Goal: Navigation & Orientation: Find specific page/section

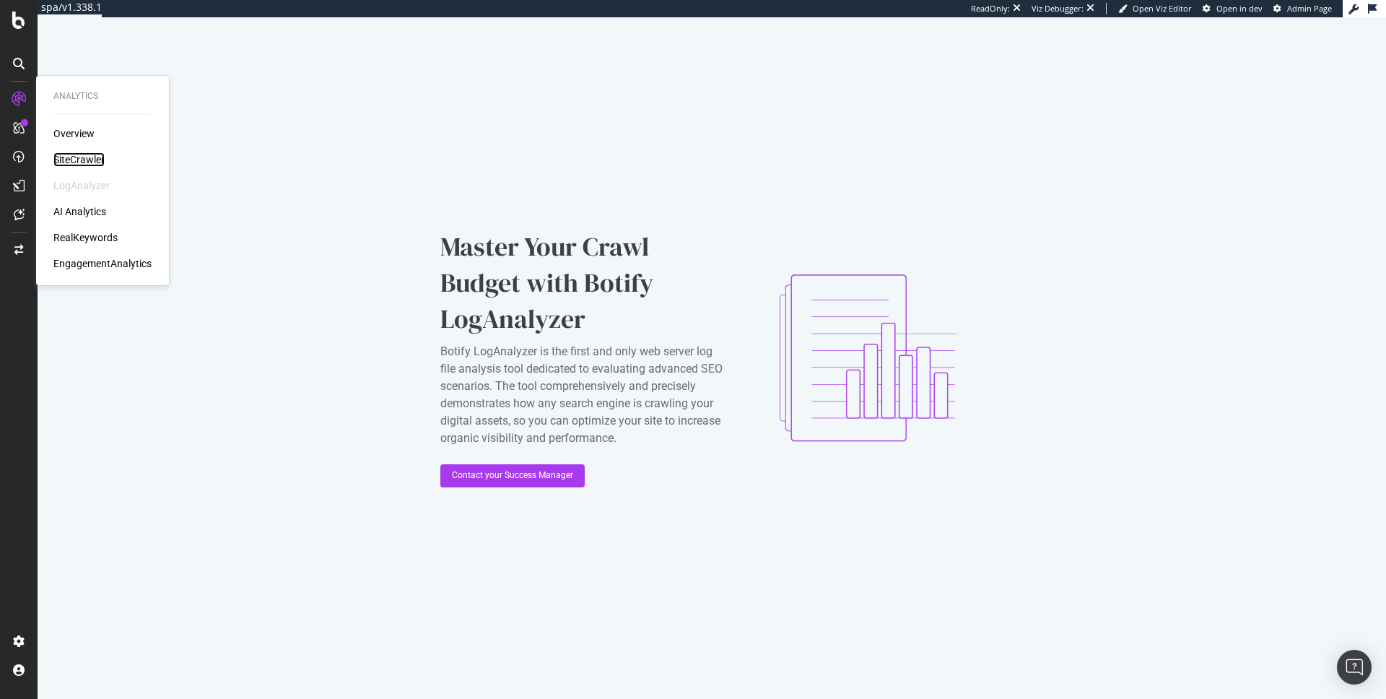
click at [67, 157] on div "SiteCrawler" at bounding box center [78, 159] width 51 height 14
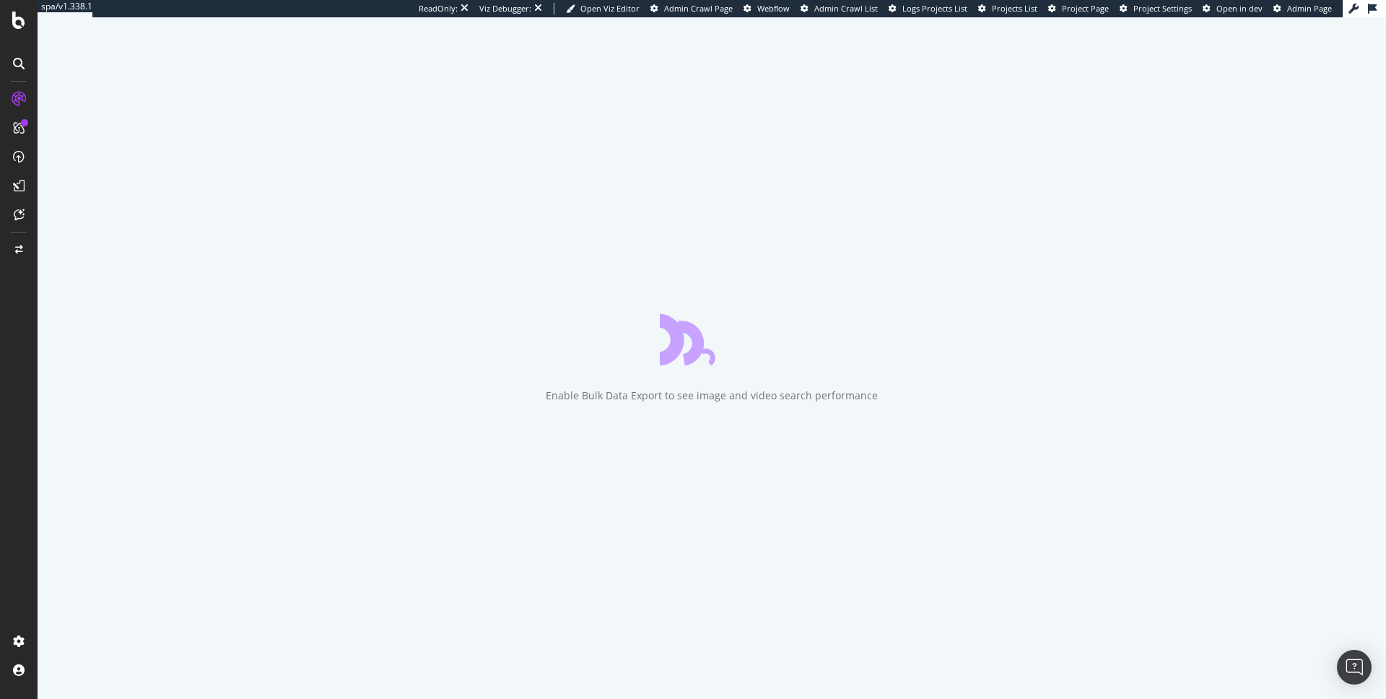
click at [1090, 11] on span "Project Page" at bounding box center [1085, 8] width 47 height 11
click at [1094, 12] on span "Project Page" at bounding box center [1085, 8] width 47 height 11
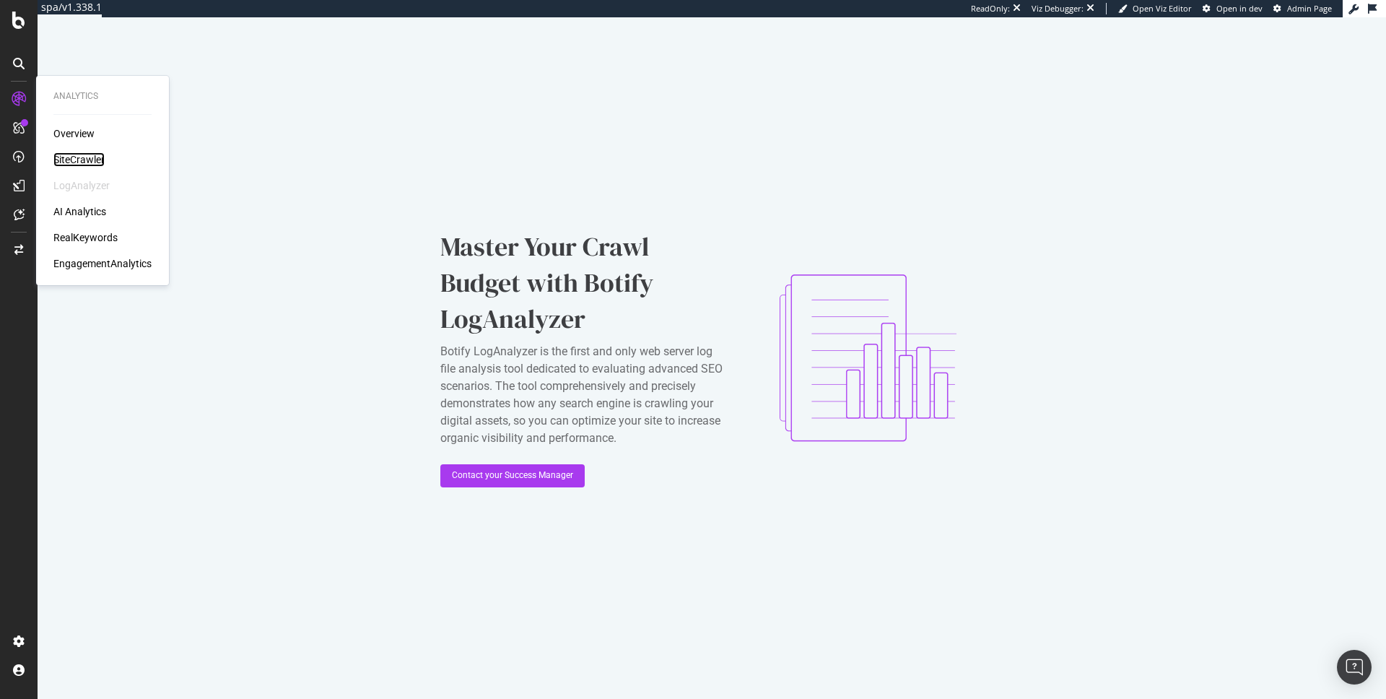
click at [80, 155] on div "SiteCrawler" at bounding box center [78, 159] width 51 height 14
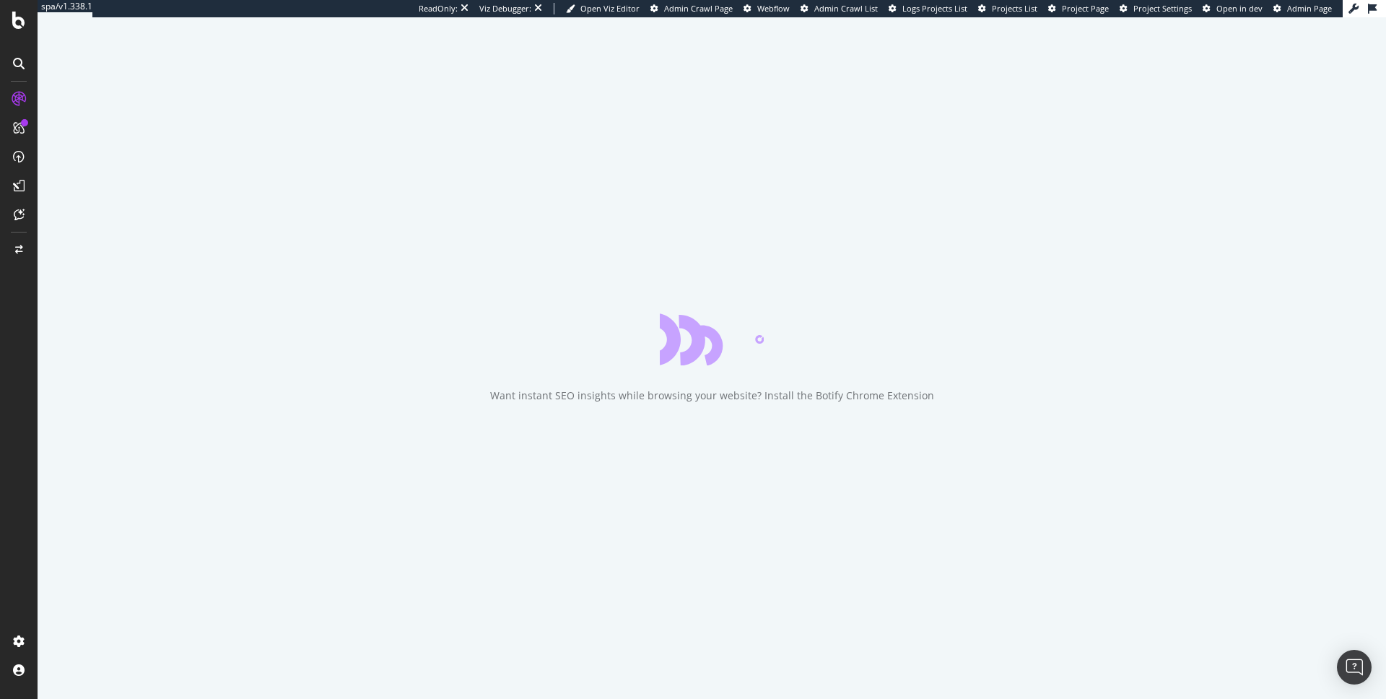
click at [1086, 6] on span "Project Page" at bounding box center [1085, 8] width 47 height 11
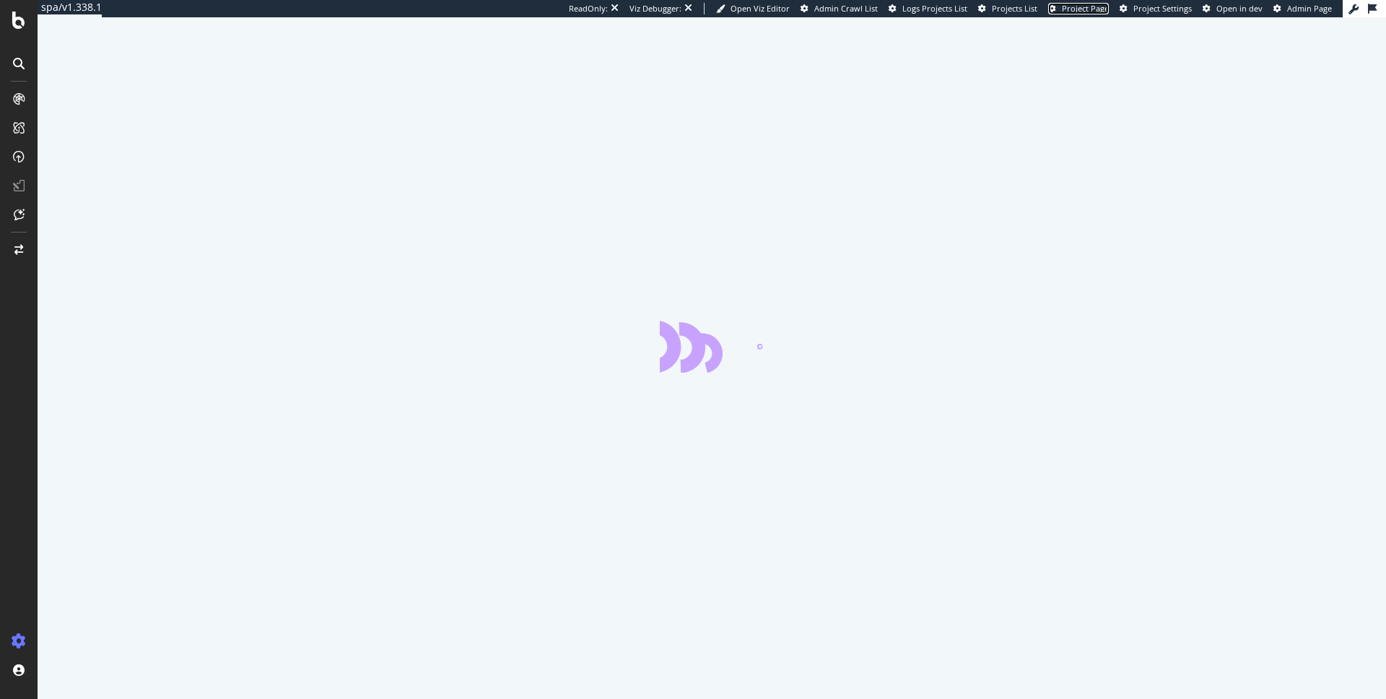
click at [1098, 7] on span "Project Page" at bounding box center [1085, 8] width 47 height 11
